Goal: Find specific page/section: Find specific page/section

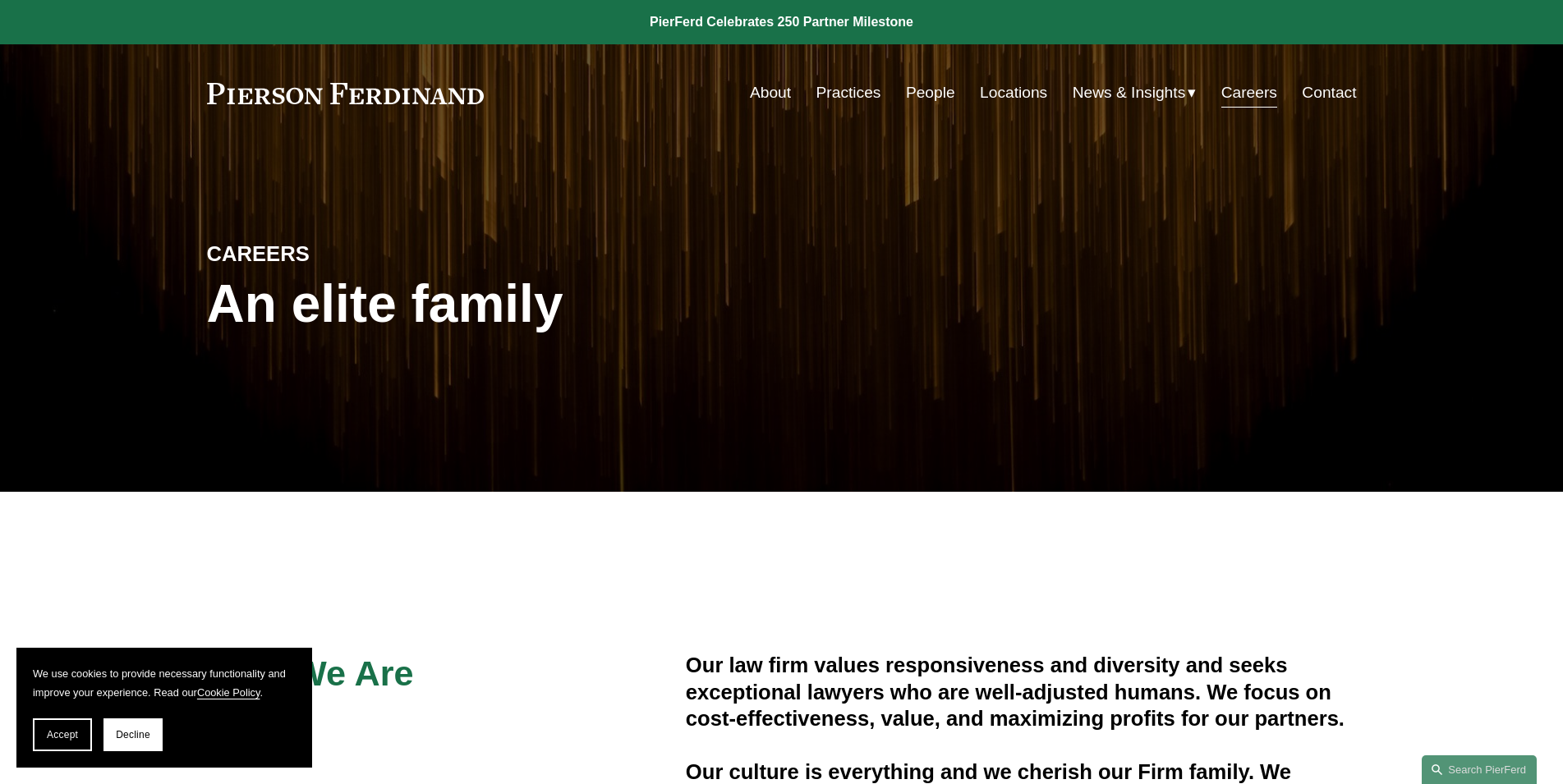
click at [718, 18] on link at bounding box center [782, 22] width 1563 height 44
click at [829, 87] on link "Practices" at bounding box center [849, 93] width 65 height 32
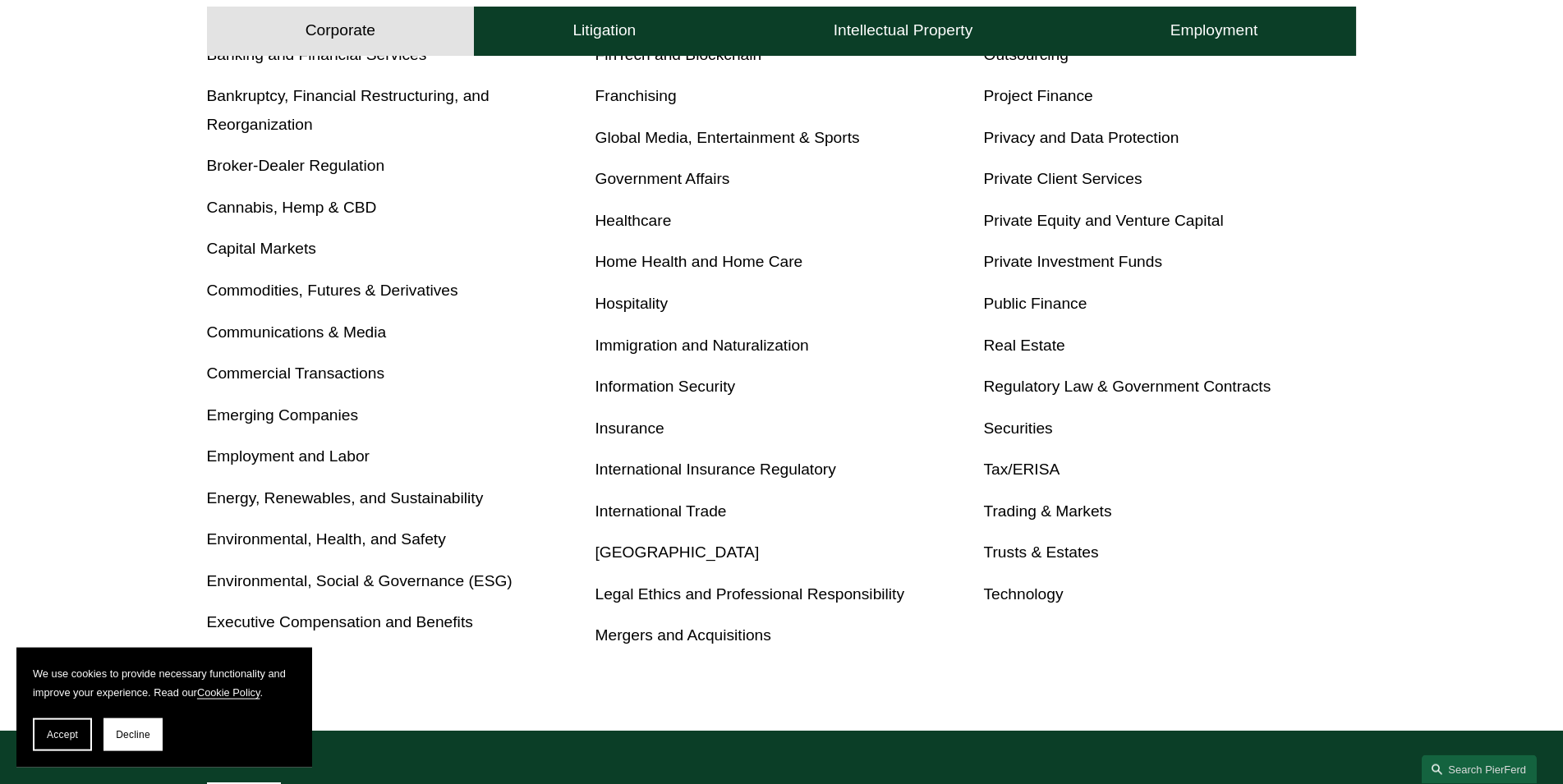
scroll to position [753, 0]
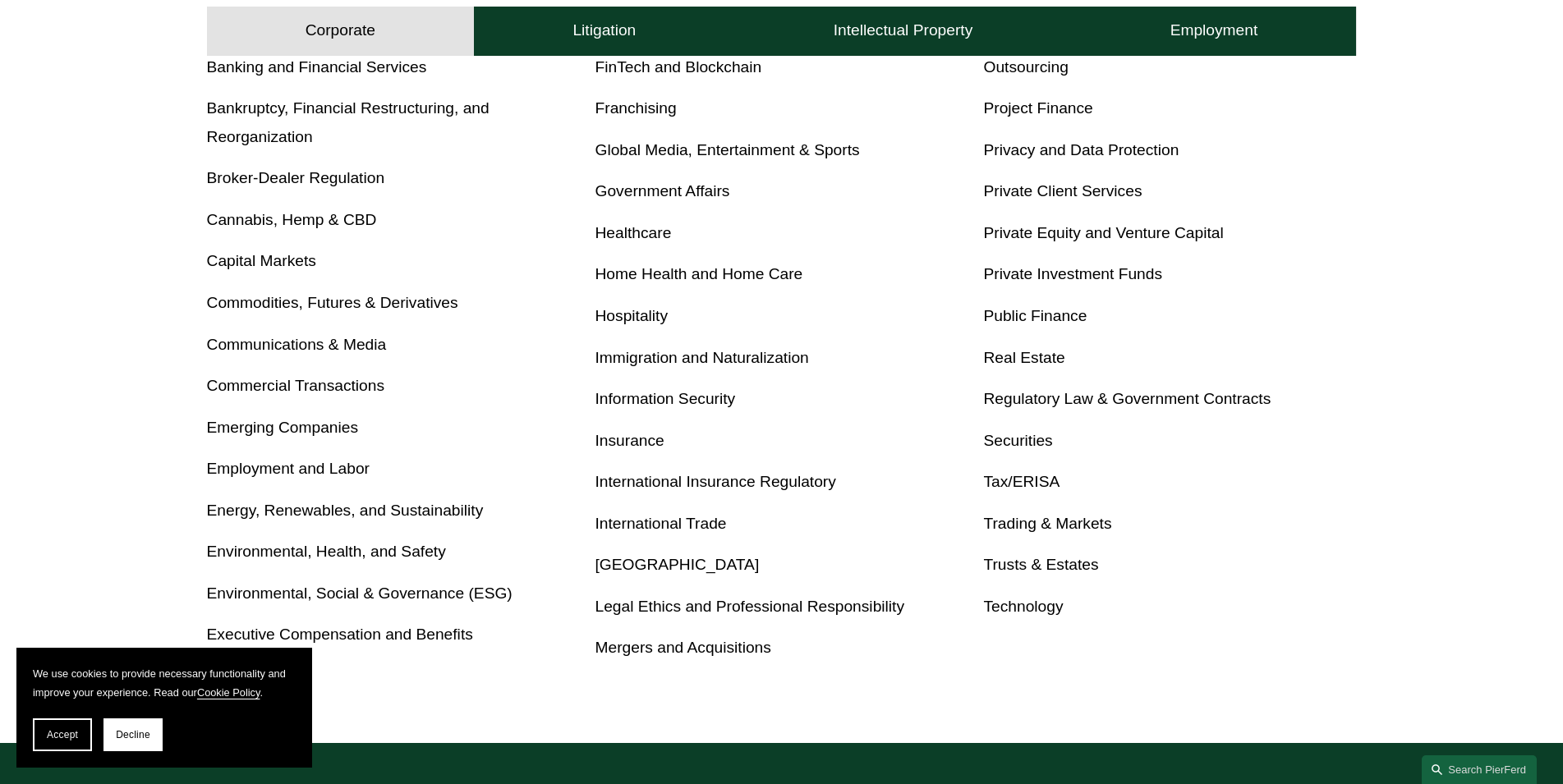
click at [1013, 566] on link "Trusts & Estates" at bounding box center [1041, 564] width 115 height 17
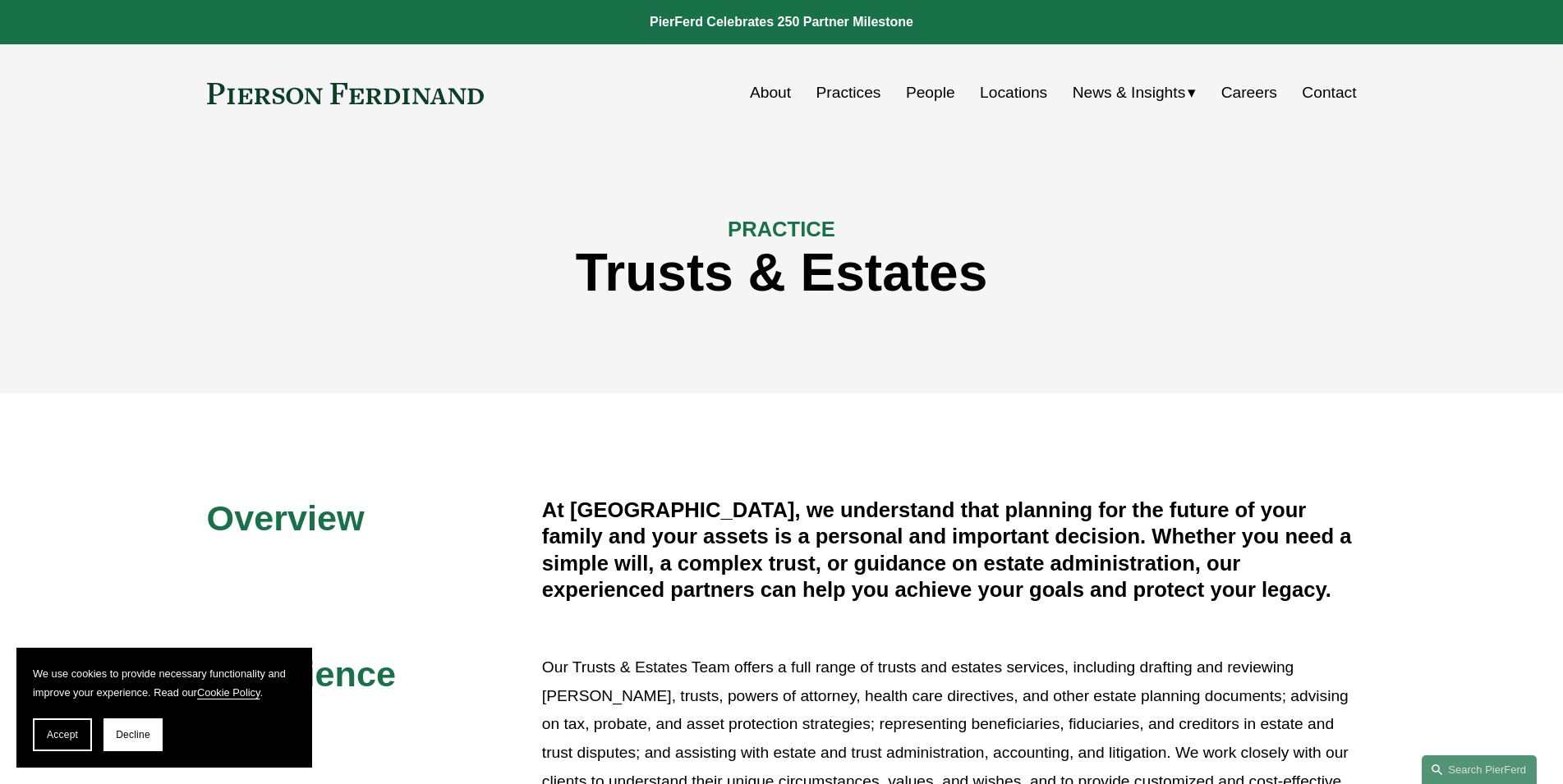
click at [927, 91] on link "People" at bounding box center [930, 93] width 50 height 32
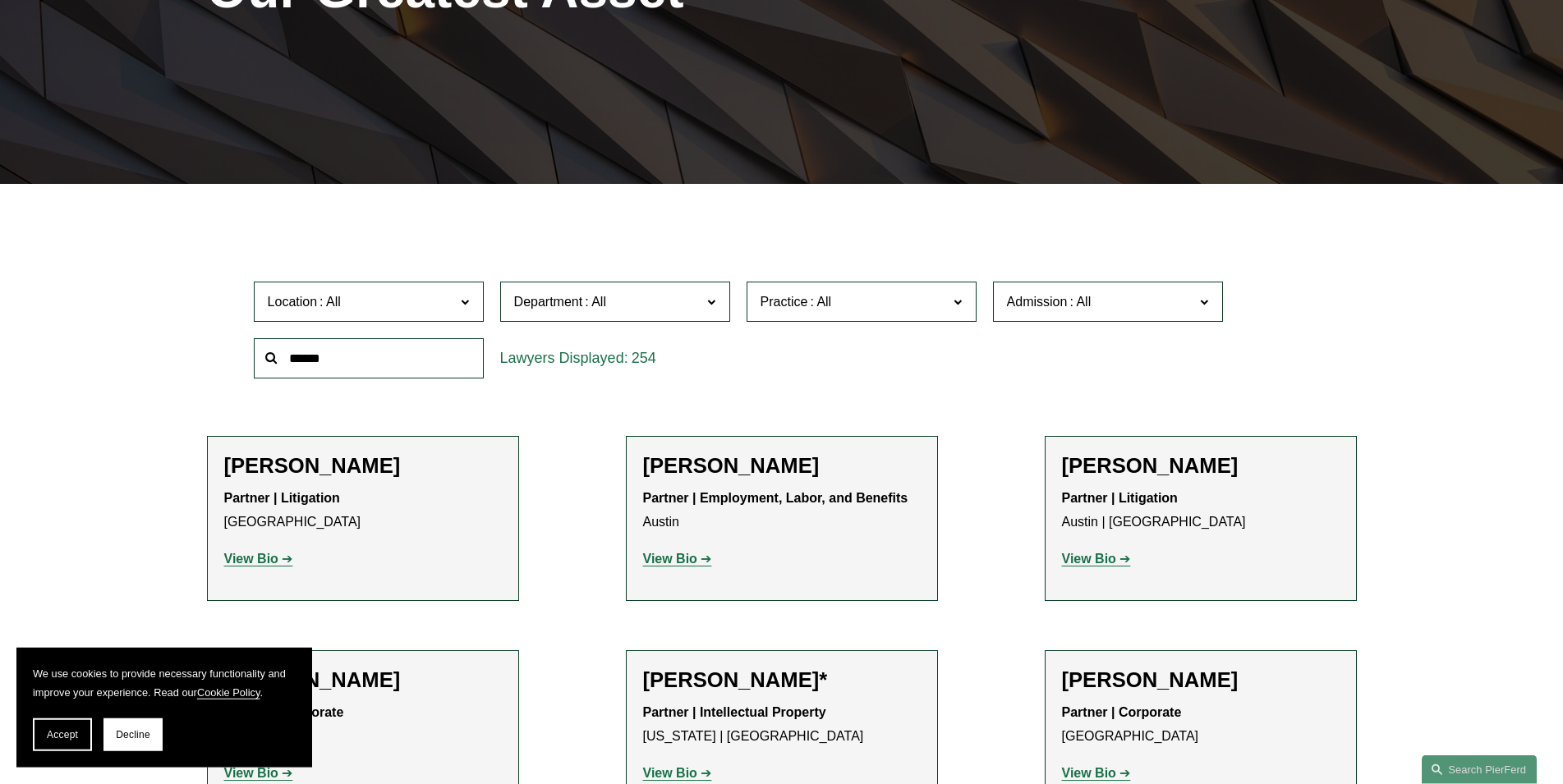
scroll to position [335, 0]
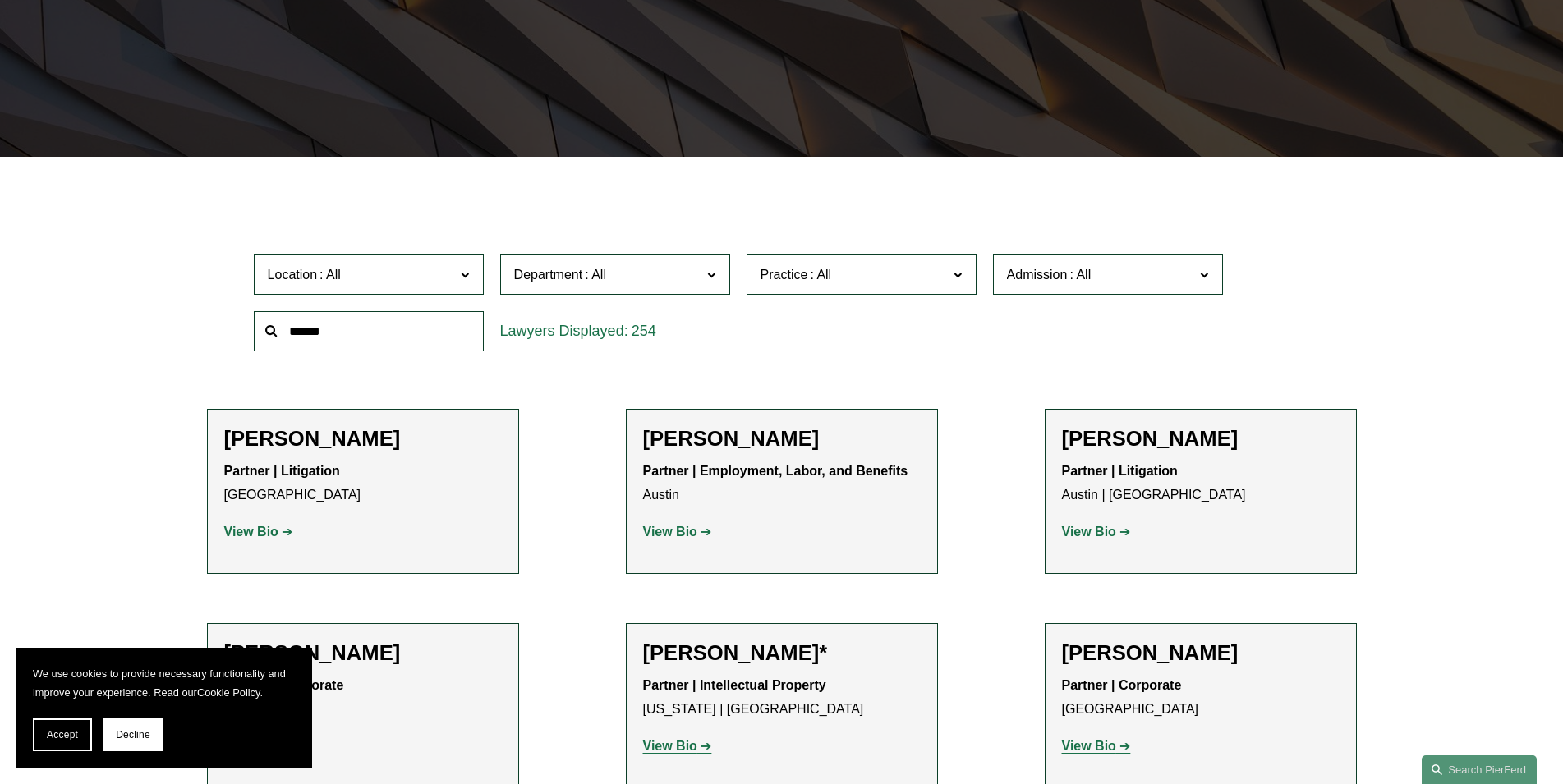
click at [653, 269] on span "Department" at bounding box center [608, 274] width 188 height 23
click at [818, 268] on span at bounding box center [820, 274] width 26 height 14
click at [0, 0] on link "Trusts & Estates" at bounding box center [0, 0] width 0 height 0
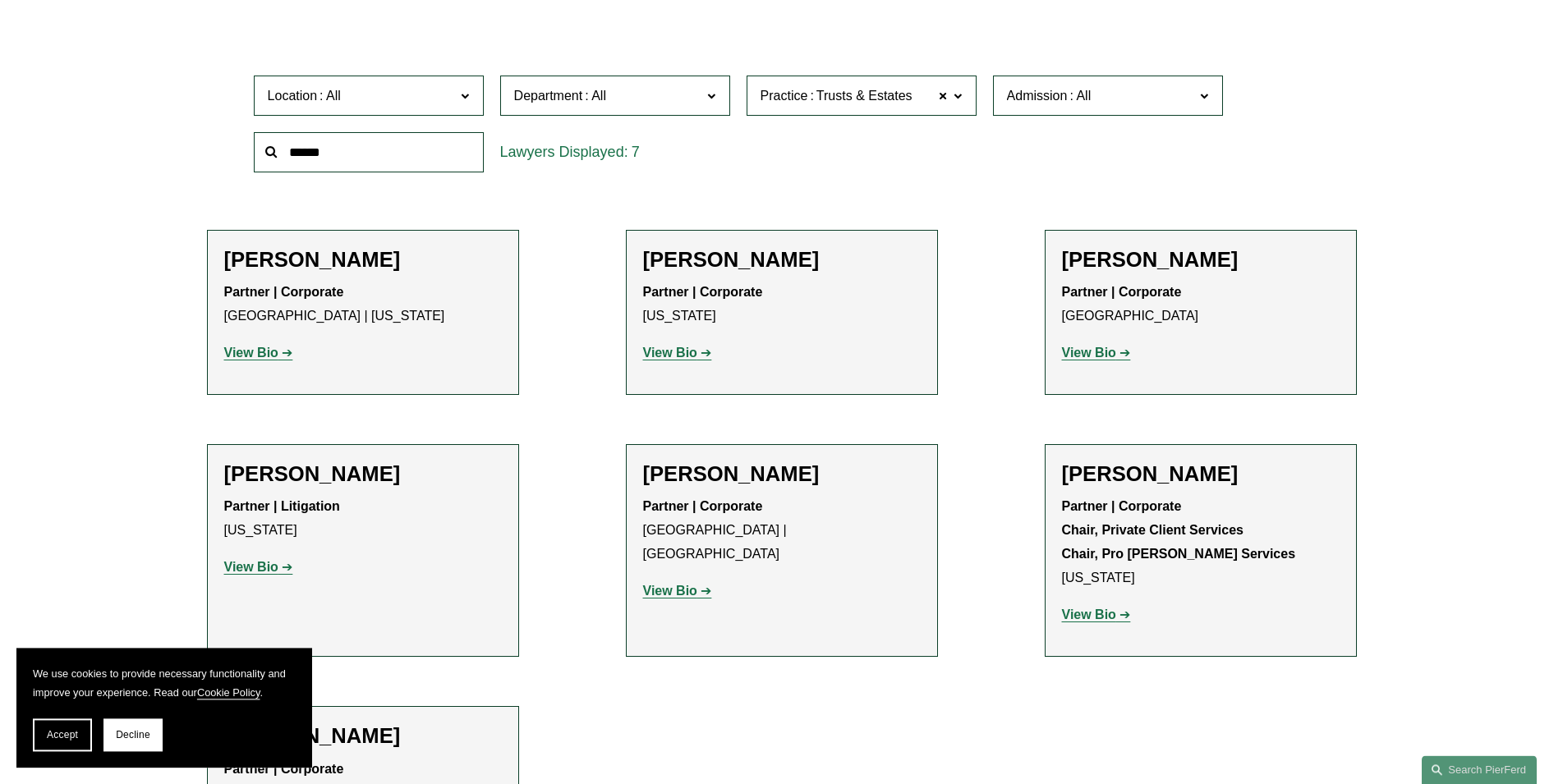
scroll to position [503, 0]
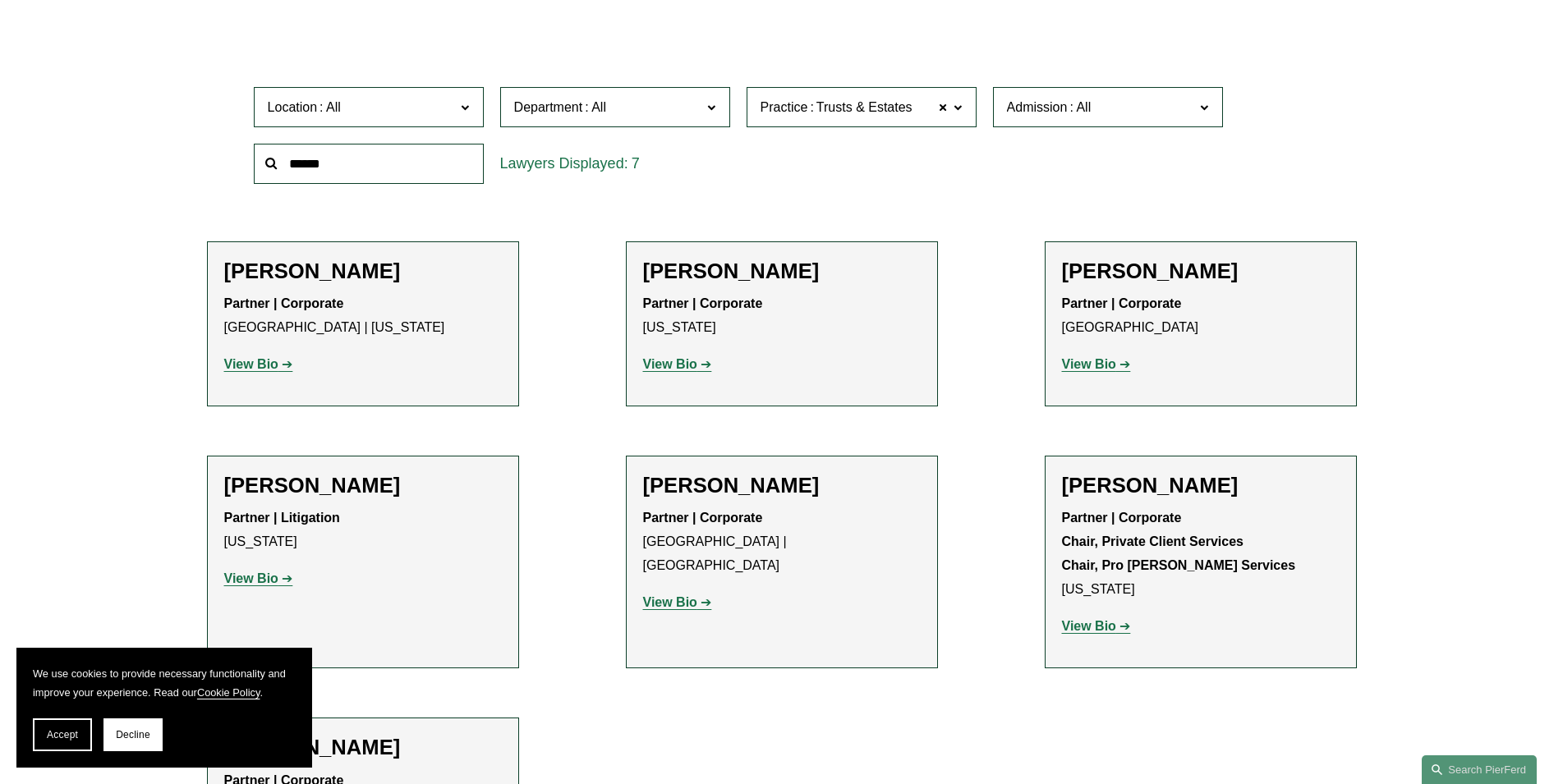
click at [822, 116] on span "Trusts & Estates" at bounding box center [864, 108] width 96 height 22
click at [0, 0] on link "All" at bounding box center [0, 0] width 0 height 0
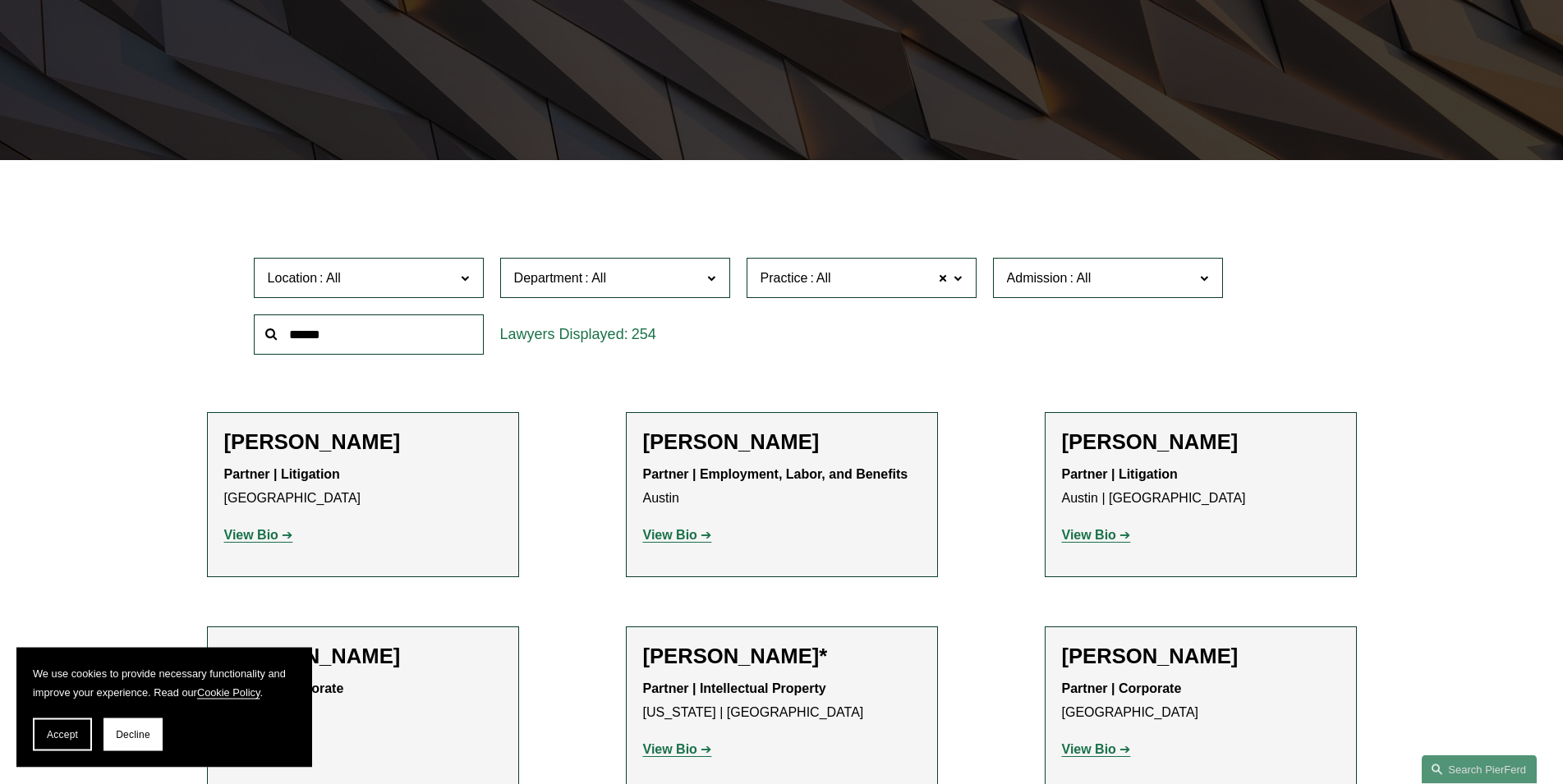
scroll to position [328, 0]
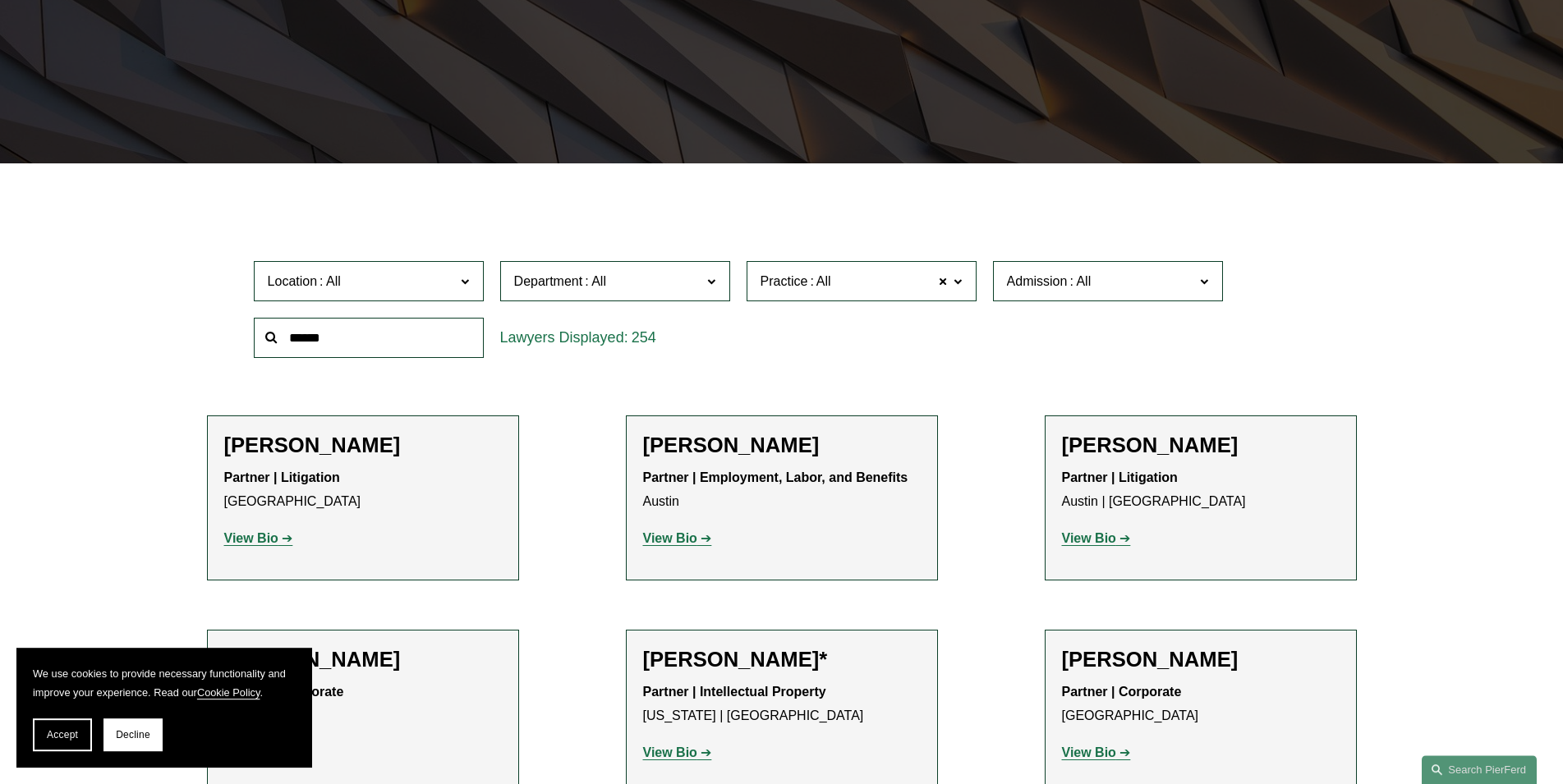
click at [467, 287] on span at bounding box center [464, 281] width 8 height 22
click at [0, 0] on link "Seattle" at bounding box center [0, 0] width 0 height 0
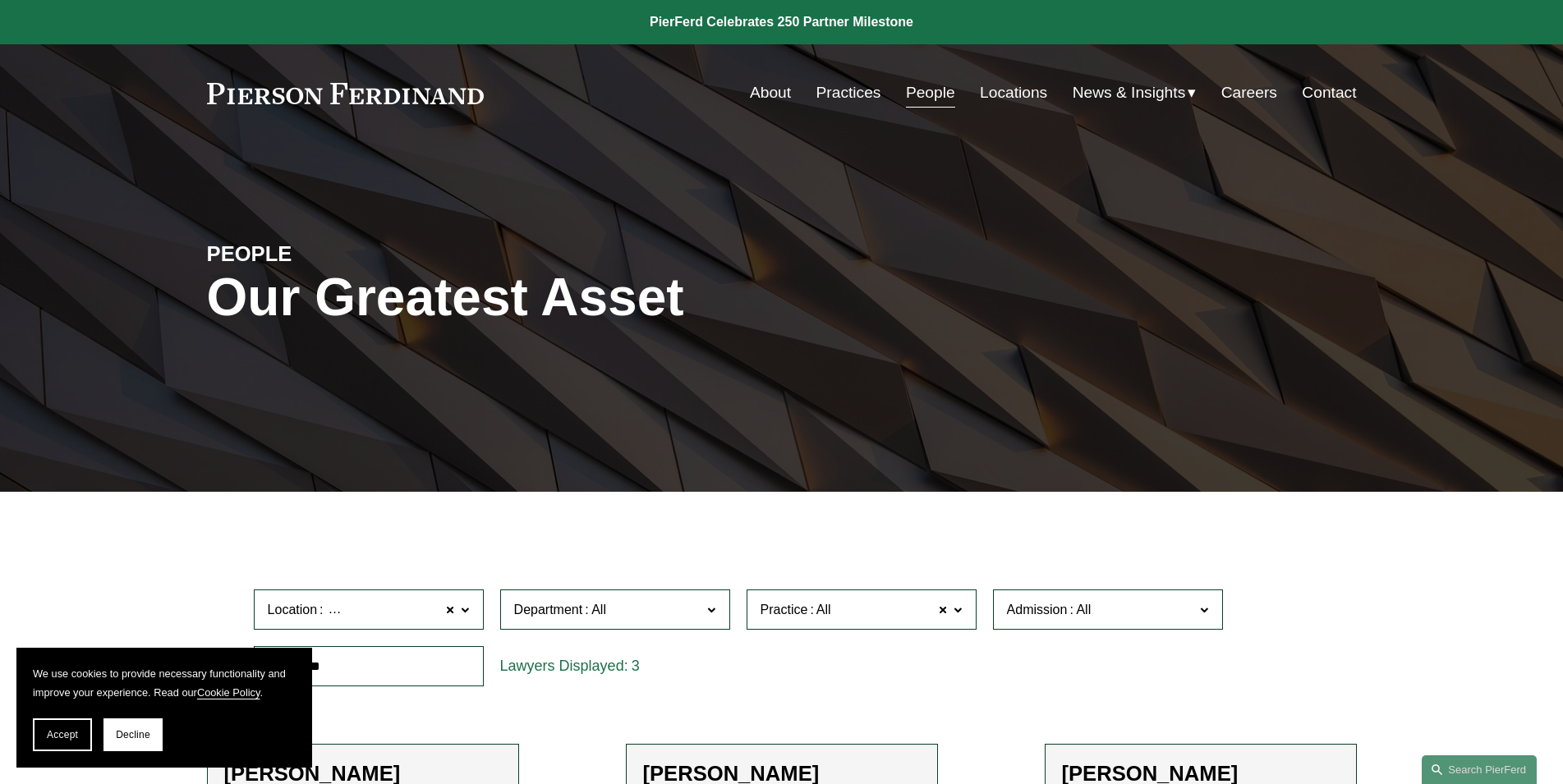
click at [318, 98] on link at bounding box center [346, 94] width 278 height 22
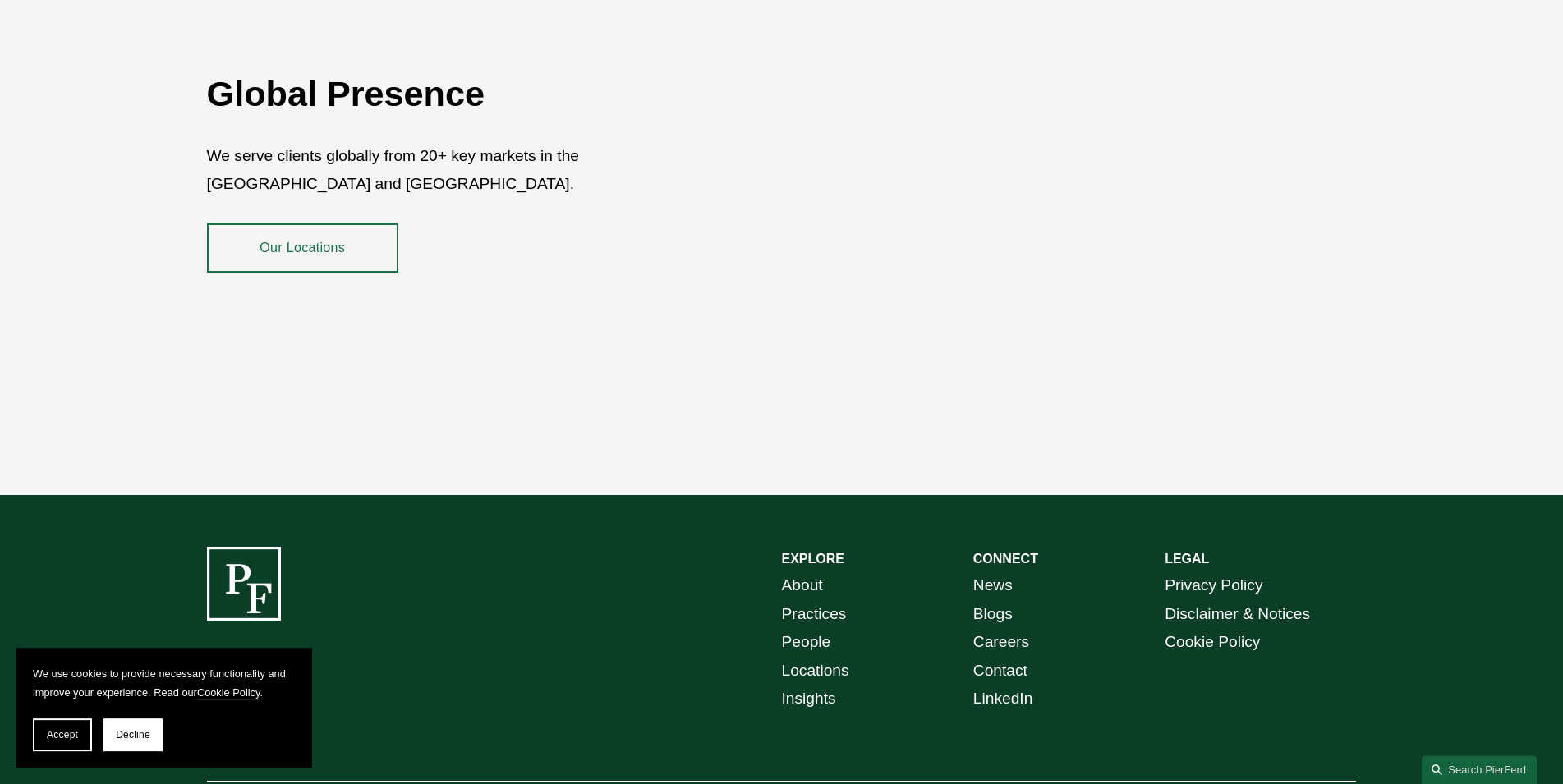
scroll to position [2920, 0]
